Goal: Information Seeking & Learning: Check status

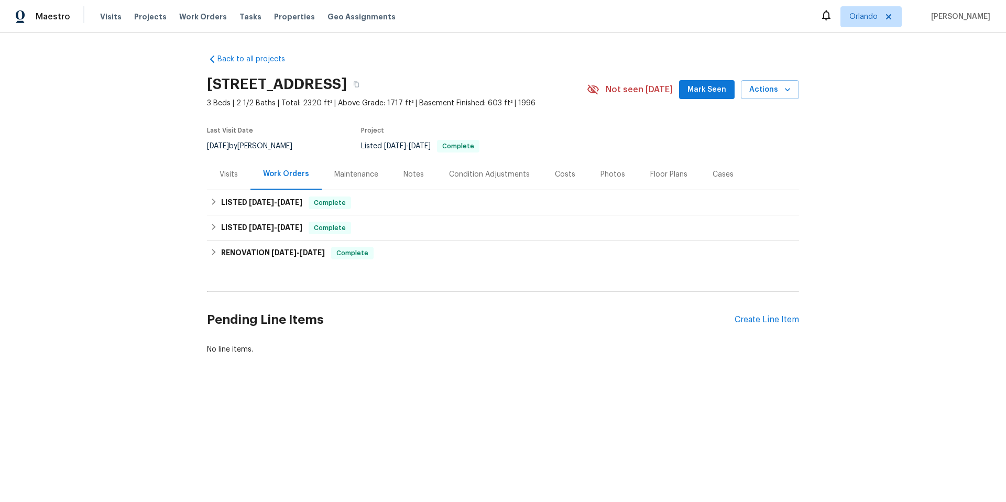
click at [225, 172] on div "Visits" at bounding box center [229, 174] width 18 height 10
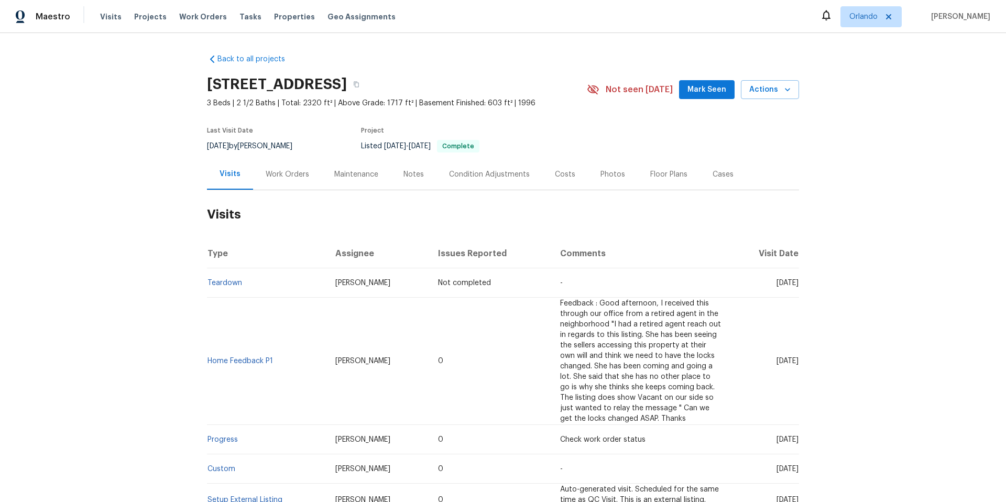
click at [492, 172] on div "Condition Adjustments" at bounding box center [489, 174] width 81 height 10
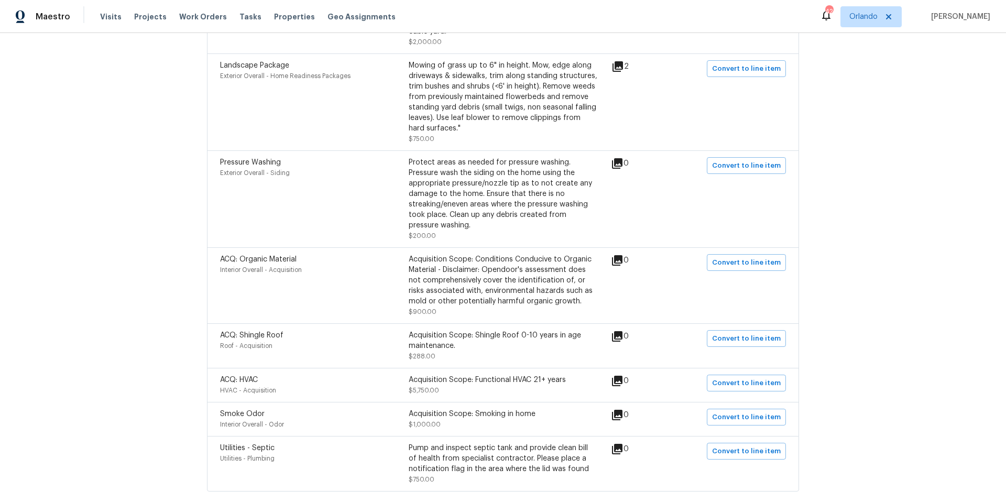
scroll to position [620, 0]
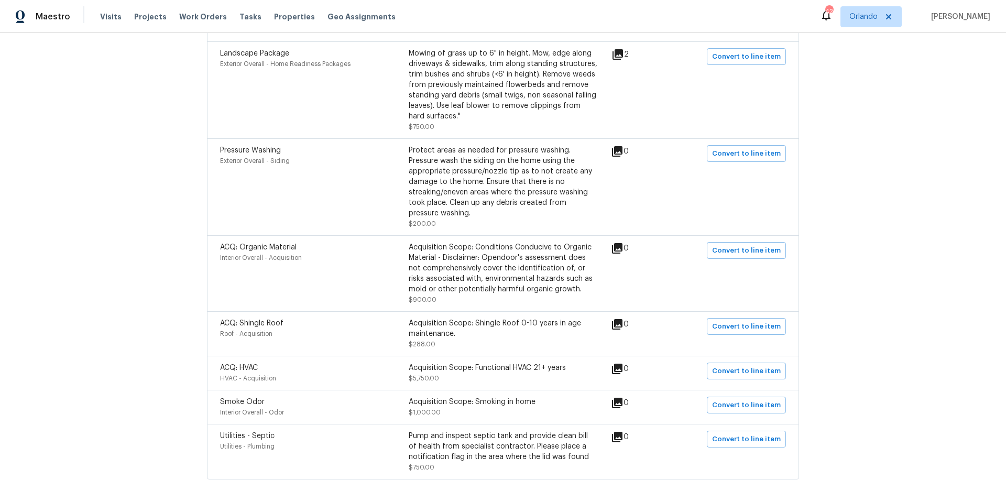
click at [620, 363] on icon at bounding box center [617, 369] width 13 height 13
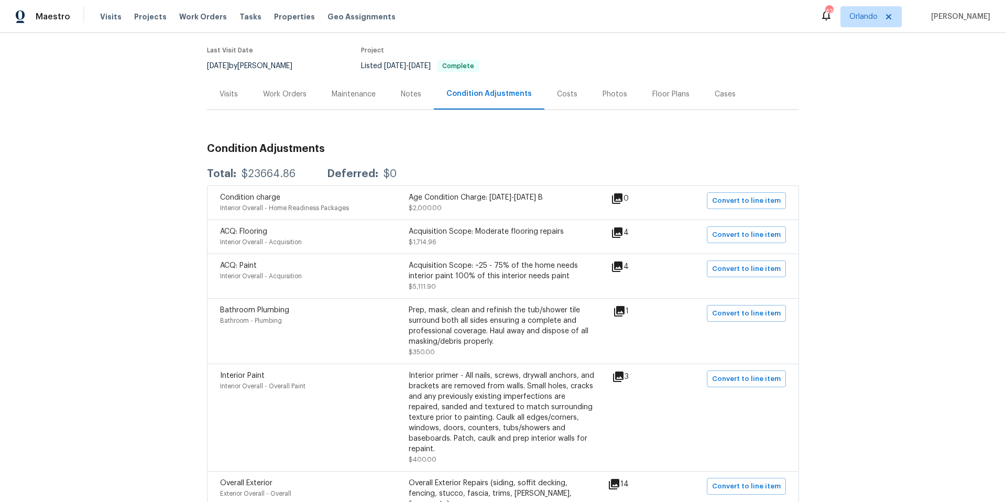
scroll to position [0, 0]
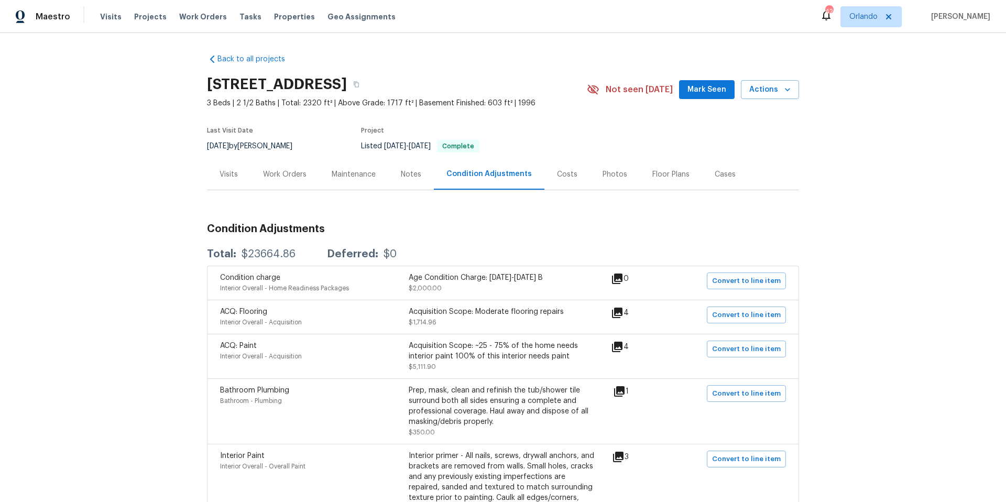
click at [276, 175] on div "Work Orders" at bounding box center [284, 174] width 43 height 10
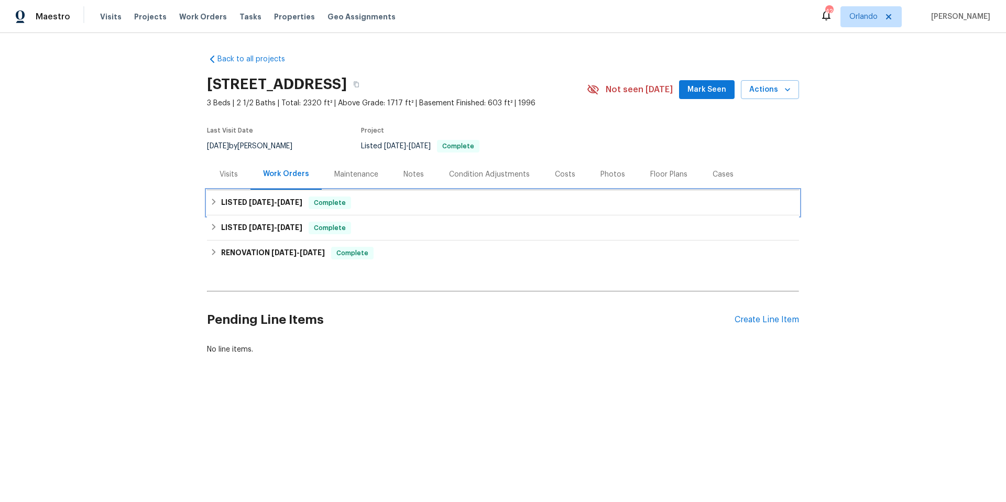
click at [369, 203] on div "LISTED 7/22/25 - 7/28/25 Complete" at bounding box center [503, 203] width 586 height 13
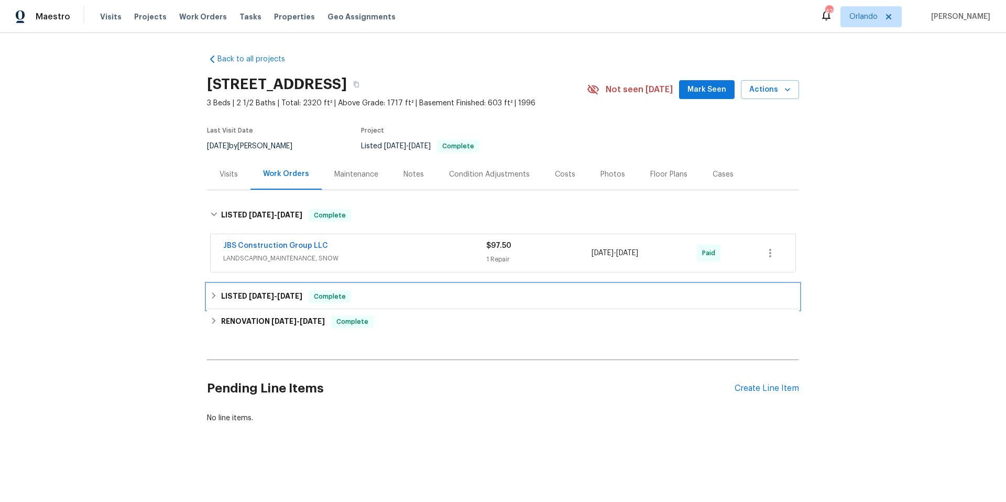
click at [386, 293] on div "LISTED 4/23/25 - 5/10/25 Complete" at bounding box center [503, 296] width 586 height 13
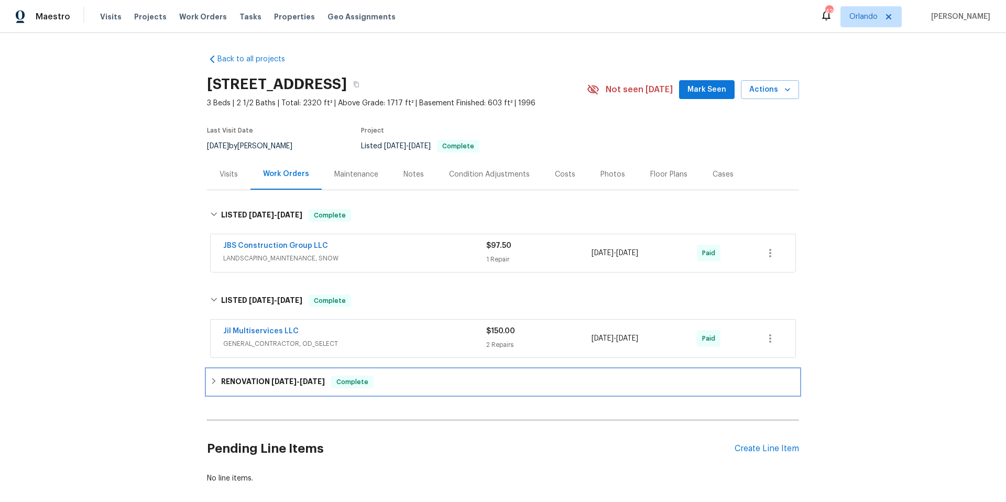
click at [387, 383] on div "RENOVATION 4/8/25 - 4/25/25 Complete" at bounding box center [503, 382] width 586 height 13
